Goal: Find specific page/section: Find specific page/section

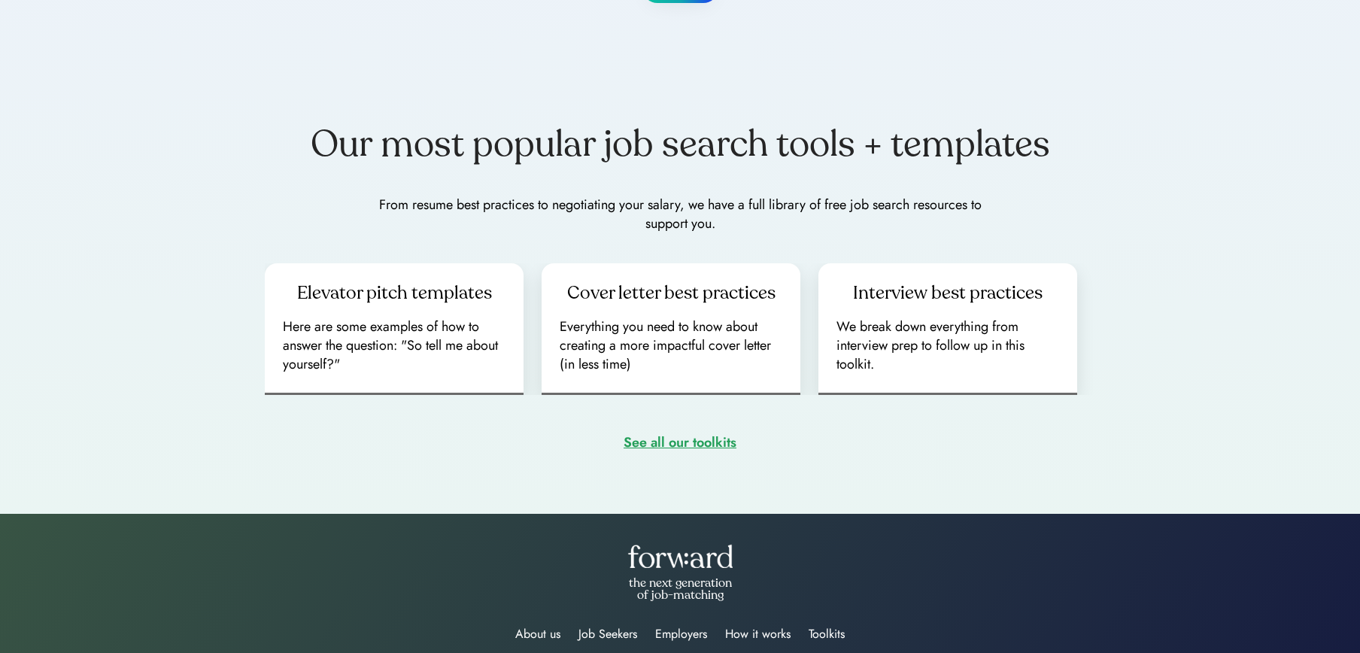
scroll to position [2077, 0]
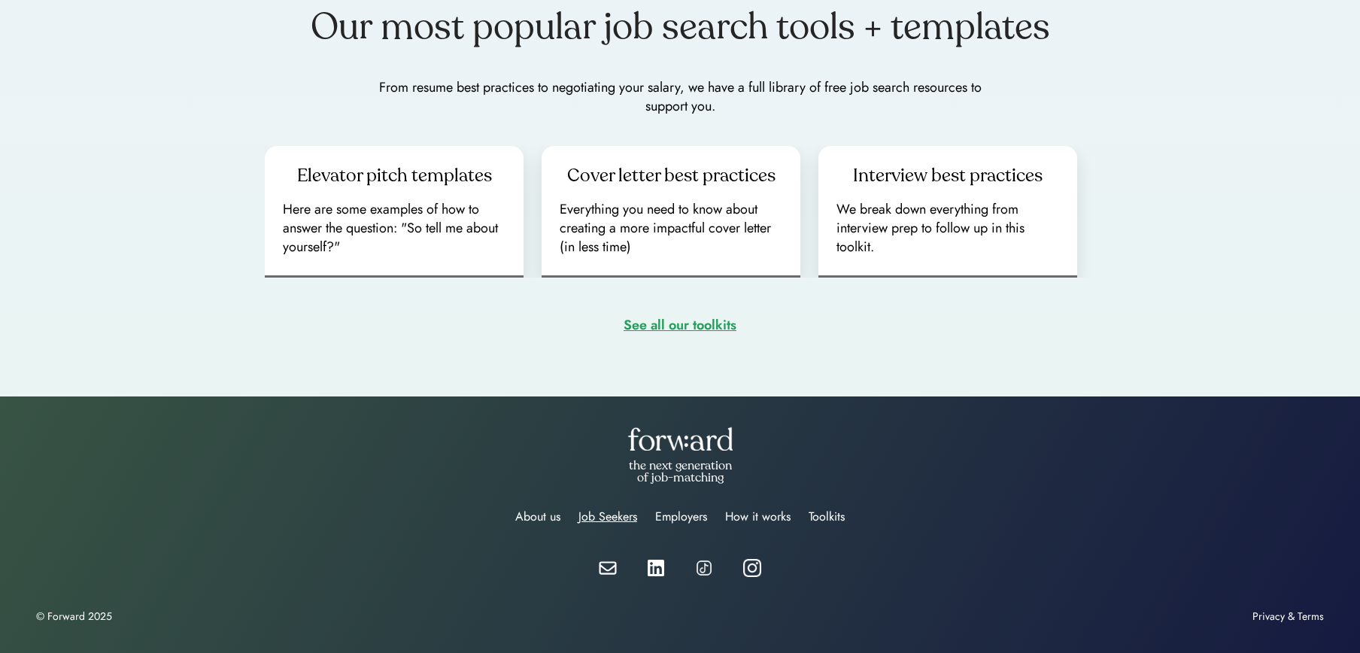
click at [597, 514] on div "Job Seekers" at bounding box center [608, 517] width 59 height 18
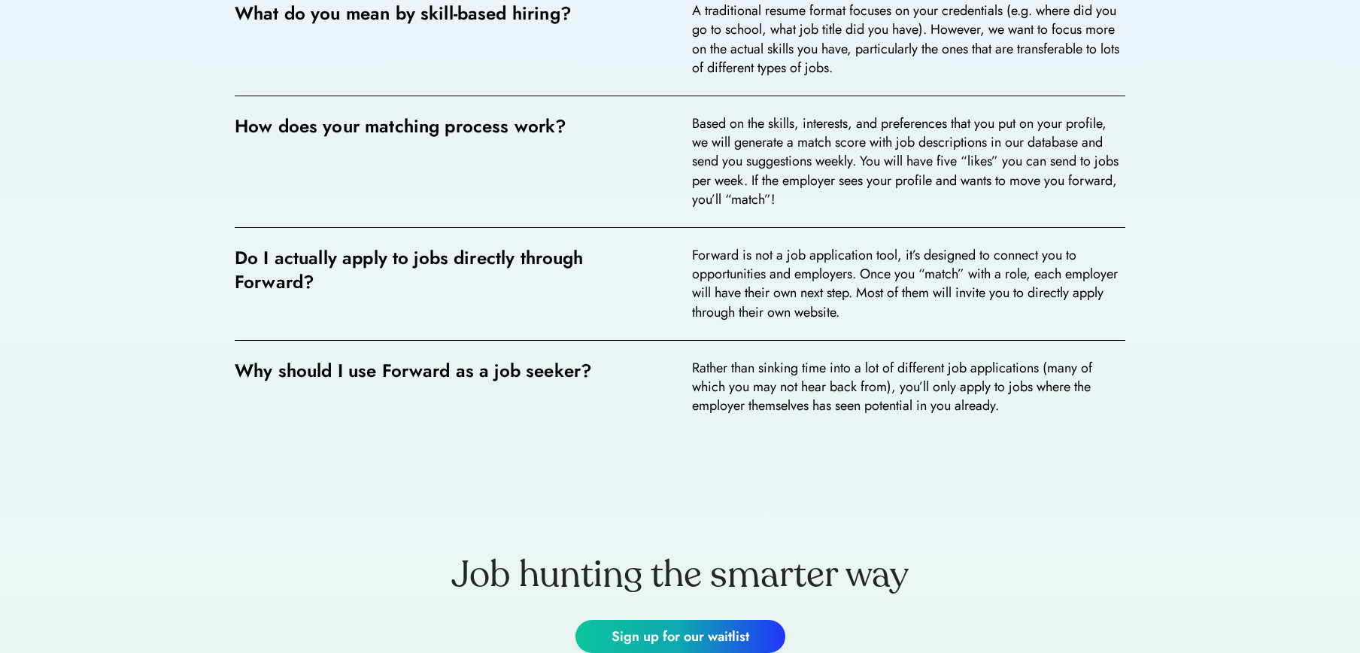
scroll to position [3187, 0]
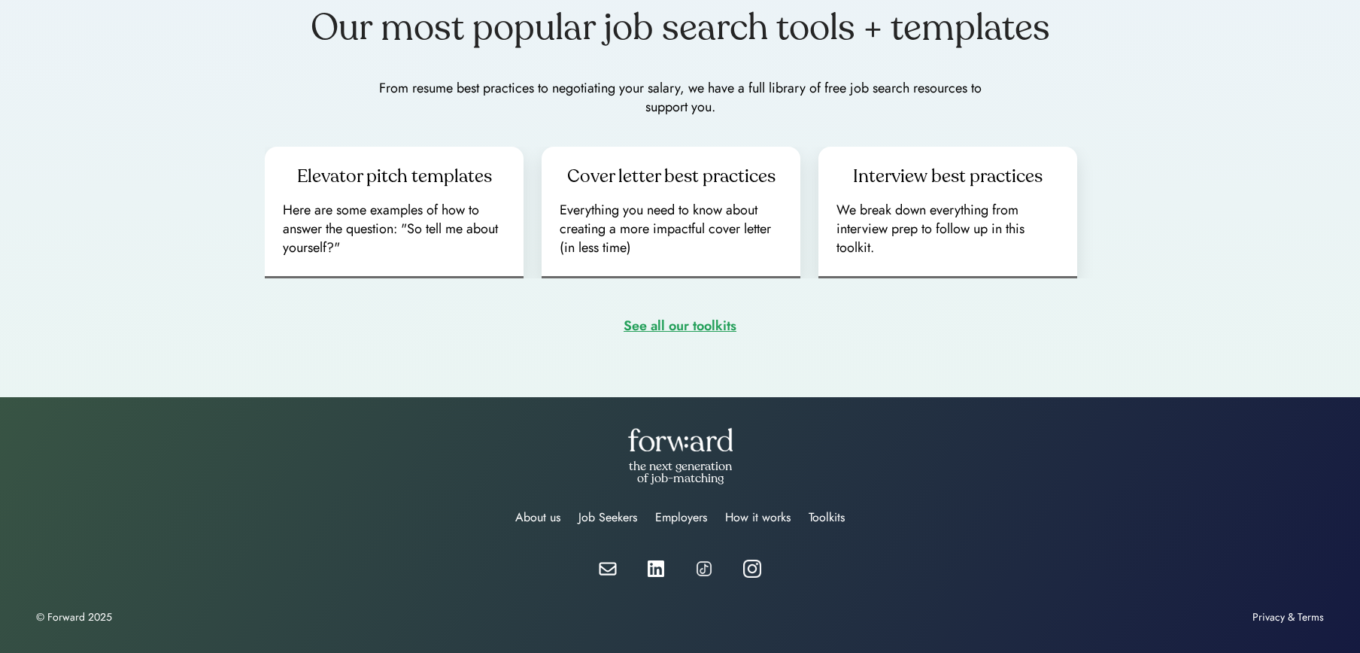
scroll to position [2077, 0]
